Goal: Information Seeking & Learning: Learn about a topic

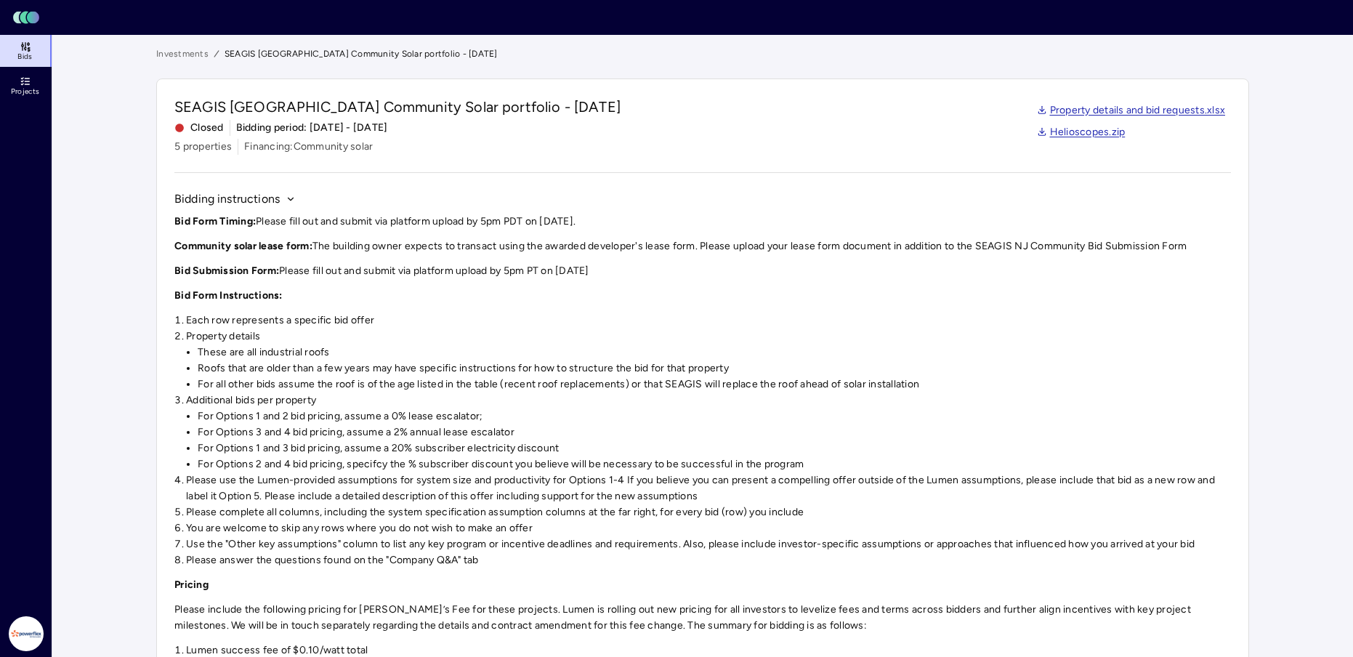
click at [22, 81] on icon at bounding box center [22, 81] width 2 height 1
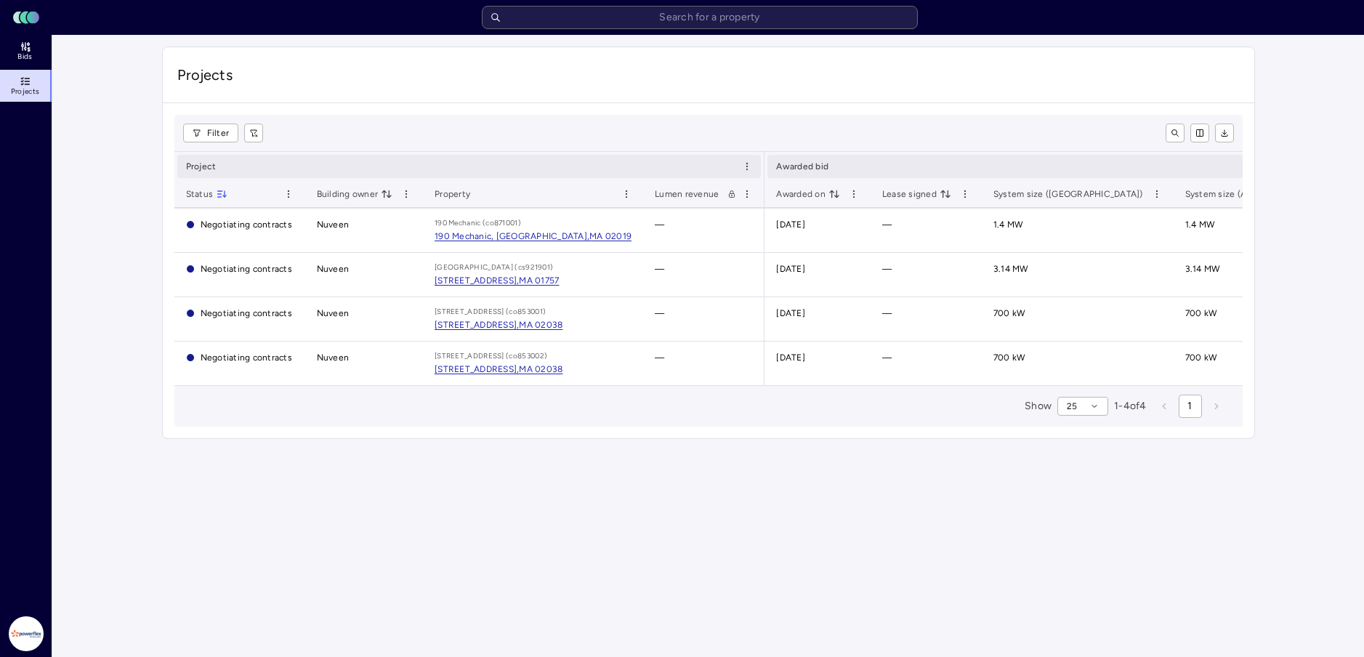
click at [28, 44] on icon at bounding box center [26, 47] width 12 height 12
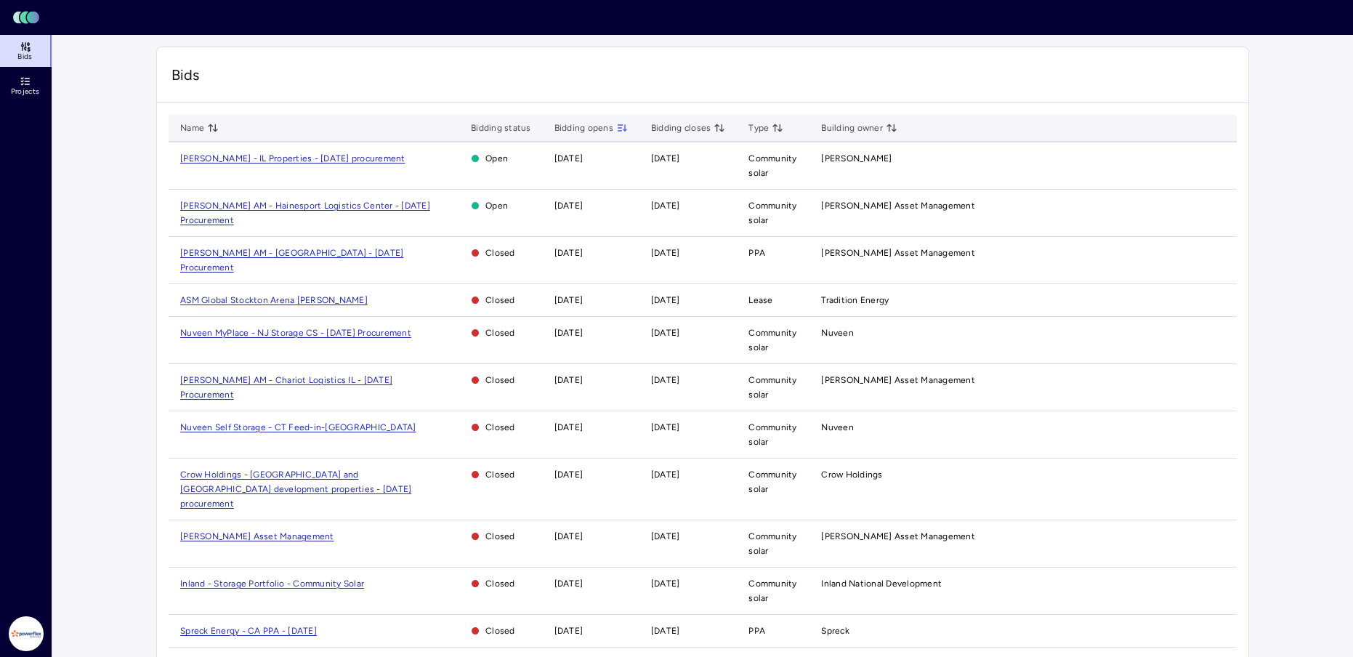
click at [342, 159] on span "[PERSON_NAME] - IL Properties - [DATE] procurement" at bounding box center [292, 158] width 225 height 10
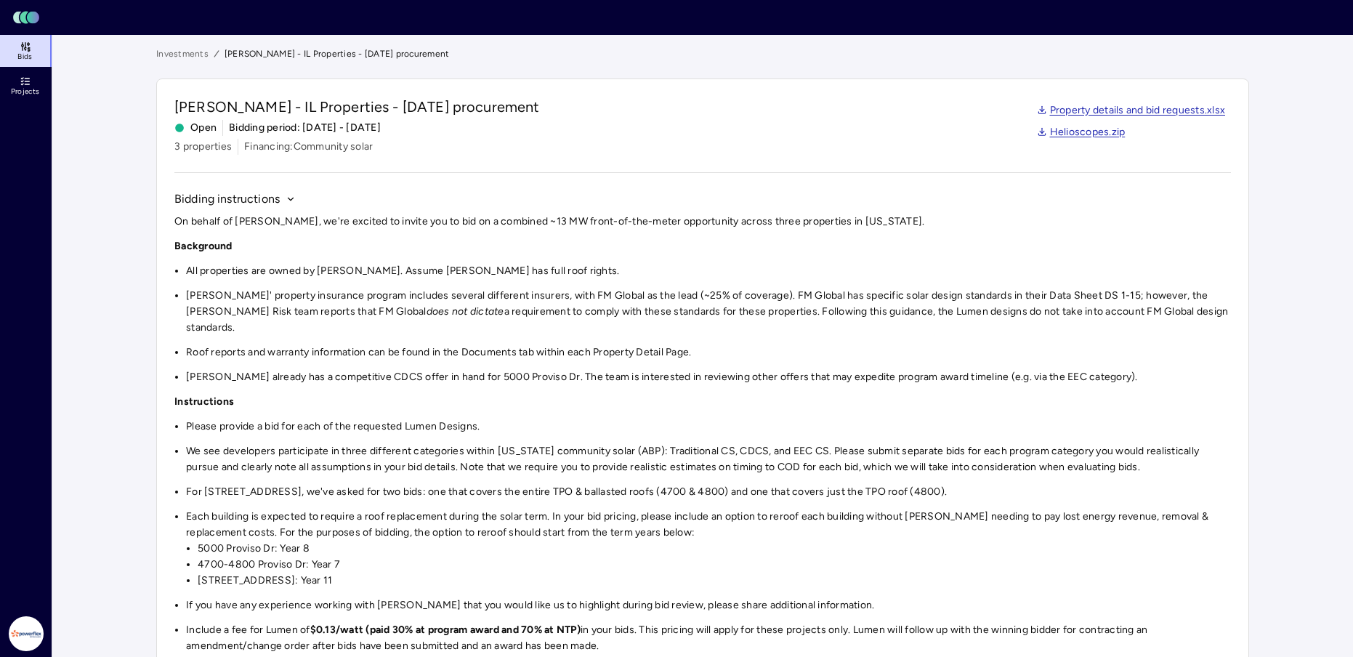
click at [674, 541] on li "5000 Proviso Dr: Year 8" at bounding box center [714, 549] width 1033 height 16
click at [876, 541] on li "5000 Proviso Dr: Year 8" at bounding box center [714, 549] width 1033 height 16
